Goal: Obtain resource: Download file/media

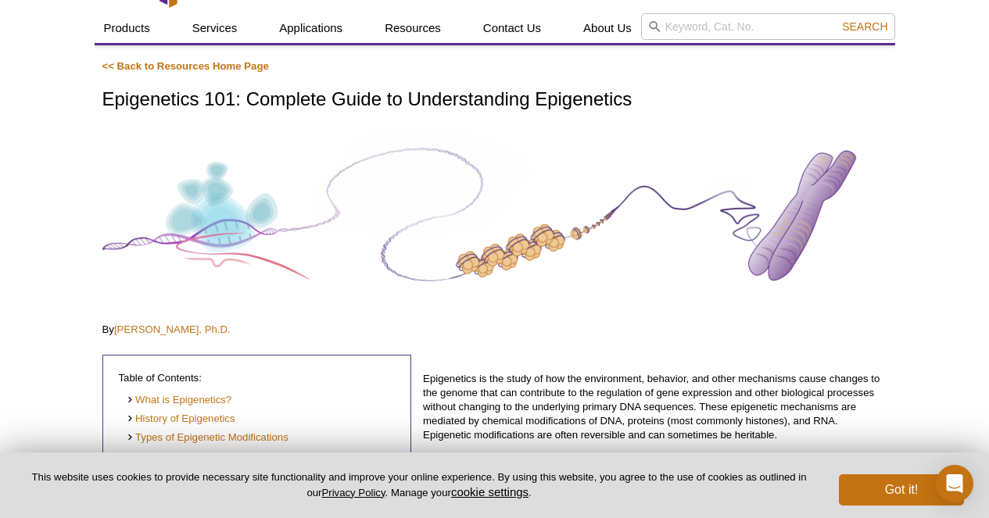
scroll to position [58, 0]
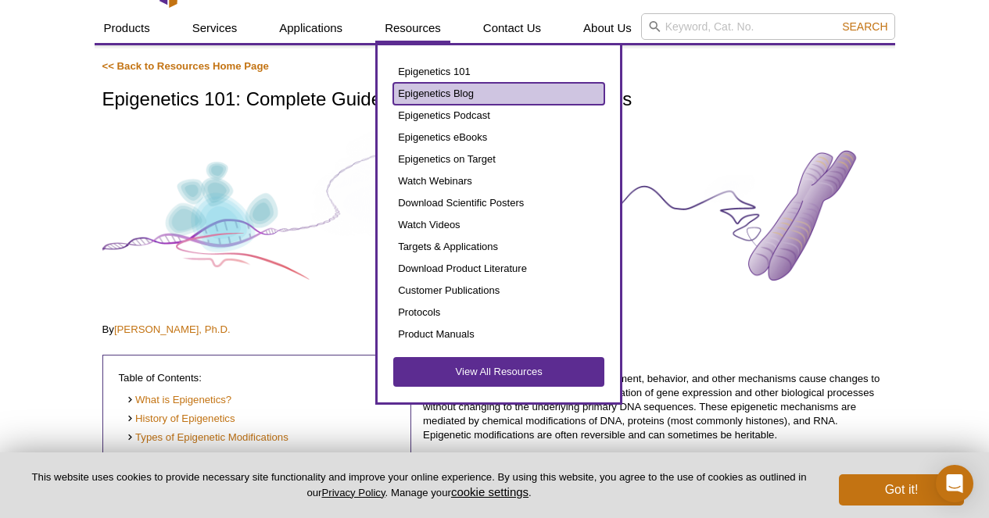
click at [432, 101] on link "Epigenetics Blog" at bounding box center [498, 94] width 211 height 22
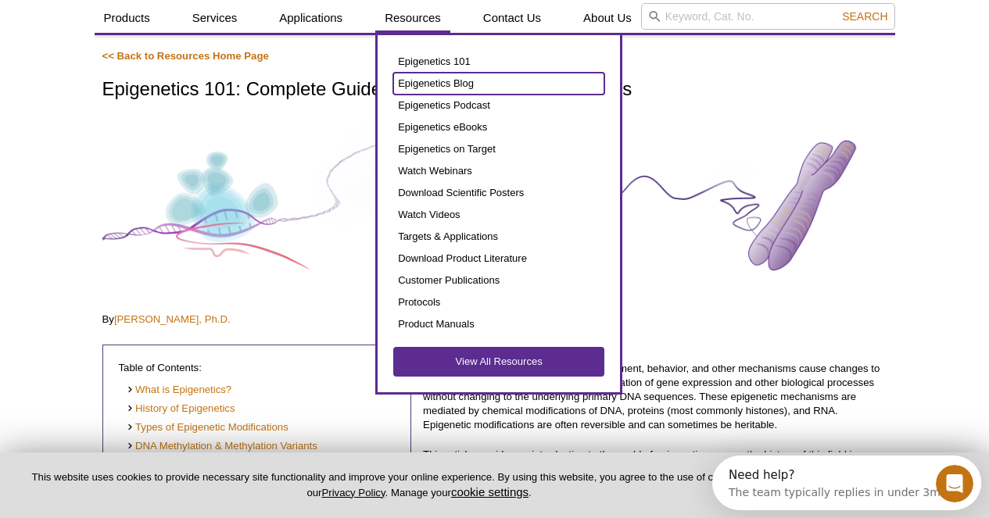
scroll to position [0, 0]
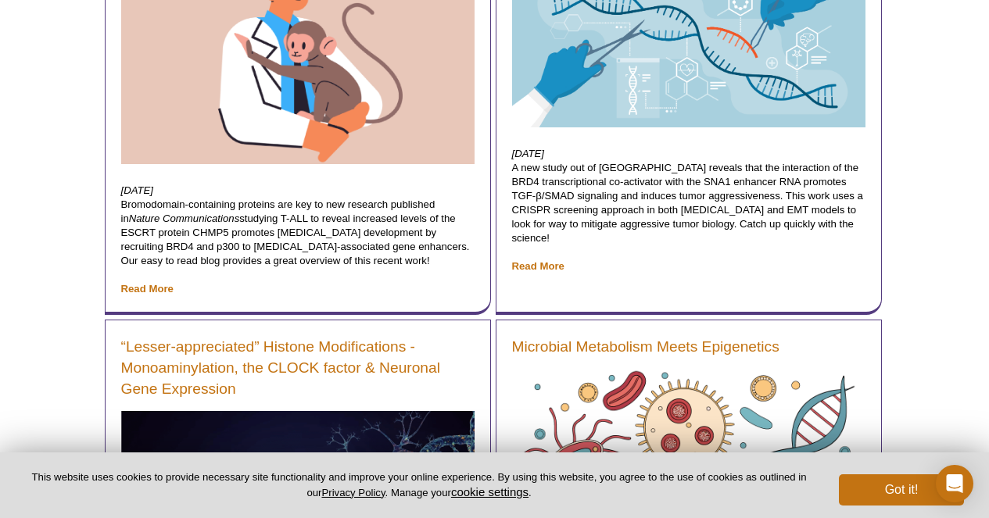
scroll to position [1878, 0]
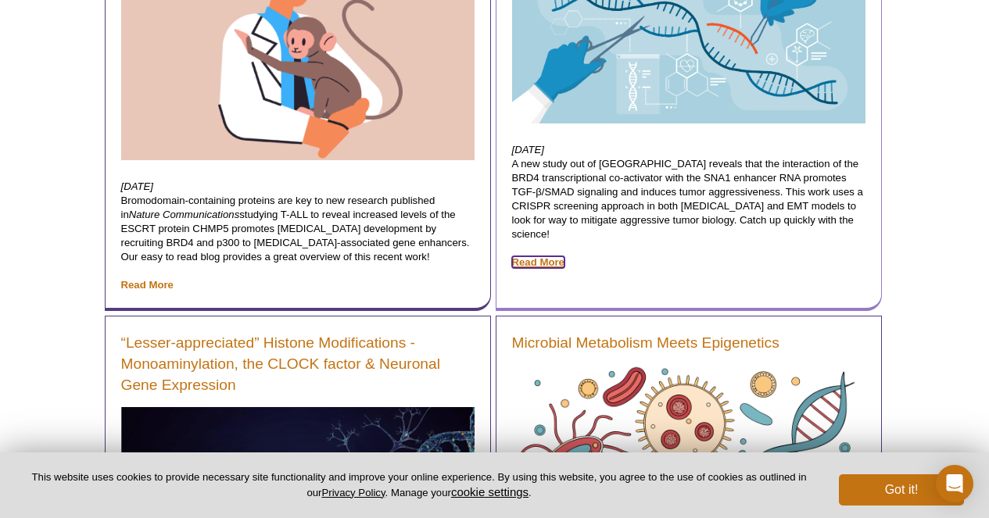
click at [542, 256] on link "Read More" at bounding box center [538, 262] width 52 height 12
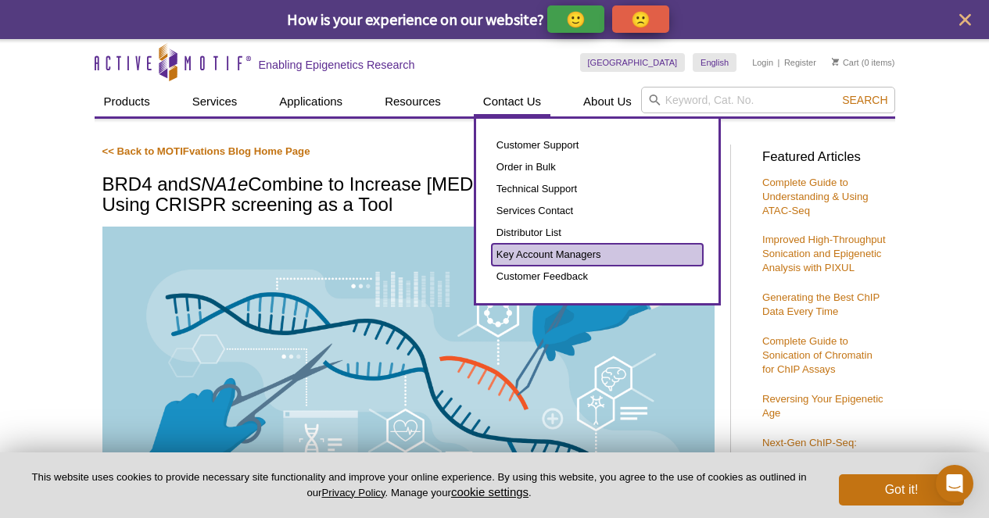
click at [546, 257] on link "Key Account Managers" at bounding box center [597, 255] width 211 height 22
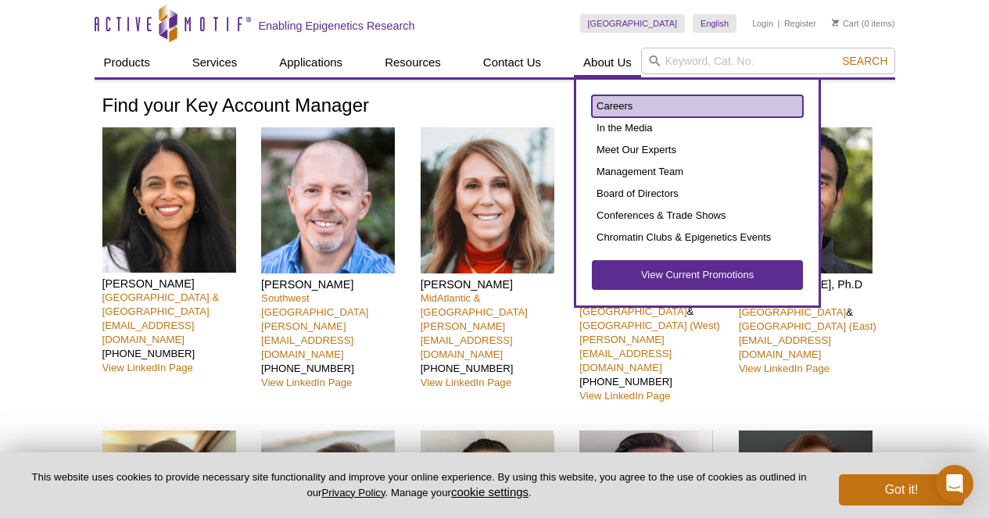
click at [608, 108] on link "Careers" at bounding box center [697, 106] width 211 height 22
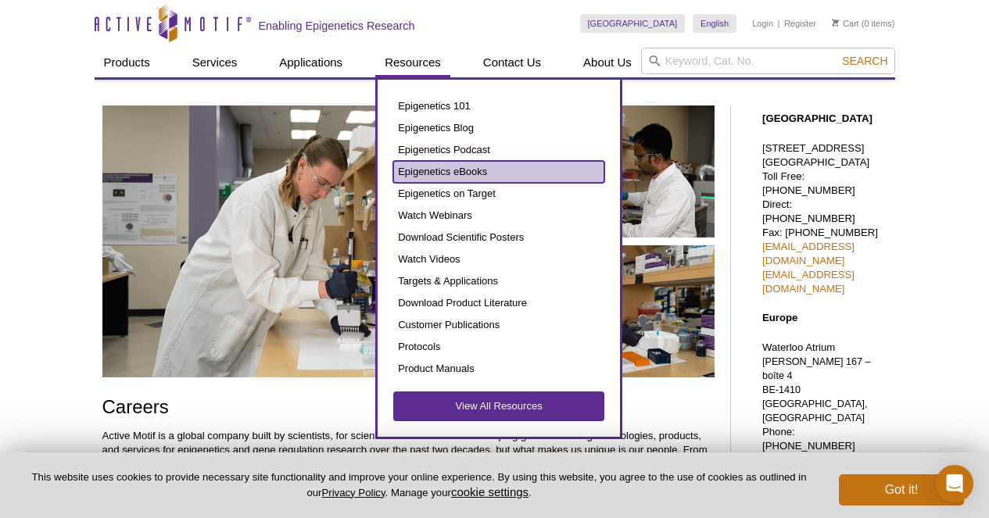
click at [426, 167] on link "Epigenetics eBooks" at bounding box center [498, 172] width 211 height 22
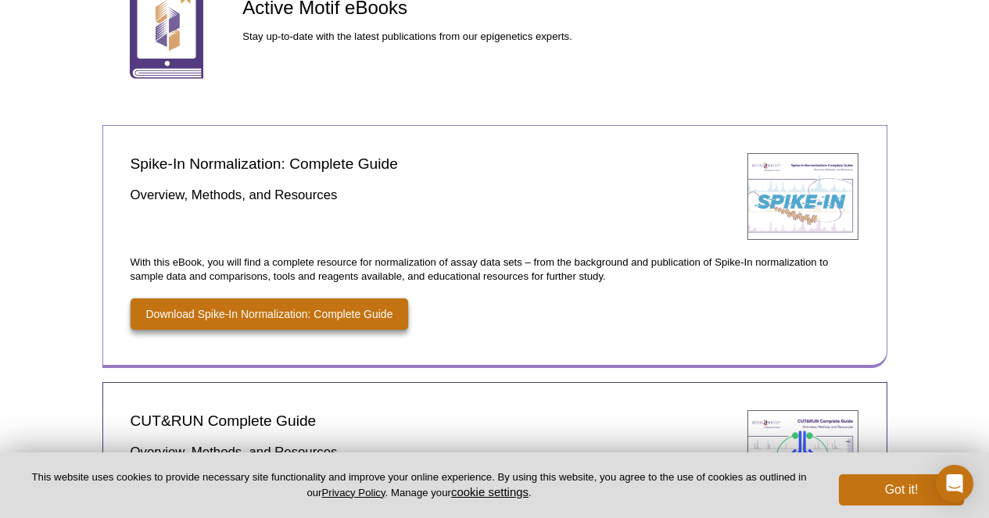
scroll to position [166, 0]
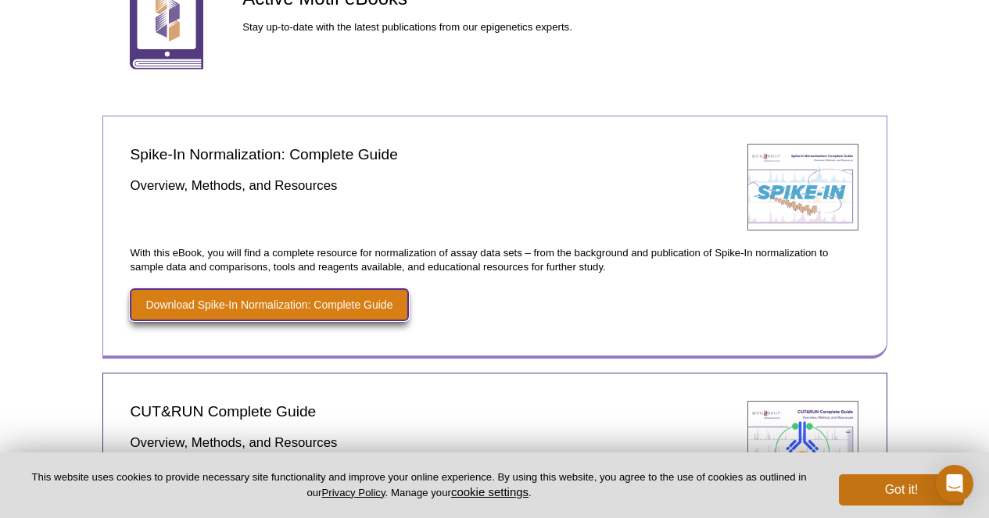
click at [349, 304] on link "Download Spike-In Normalization: Complete Guide" at bounding box center [270, 304] width 278 height 31
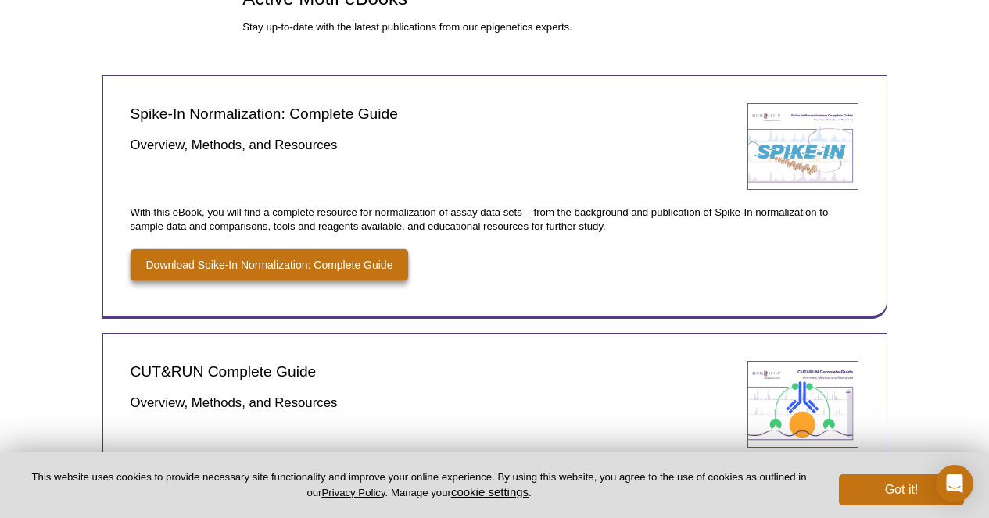
scroll to position [166, 0]
